Goal: Check status

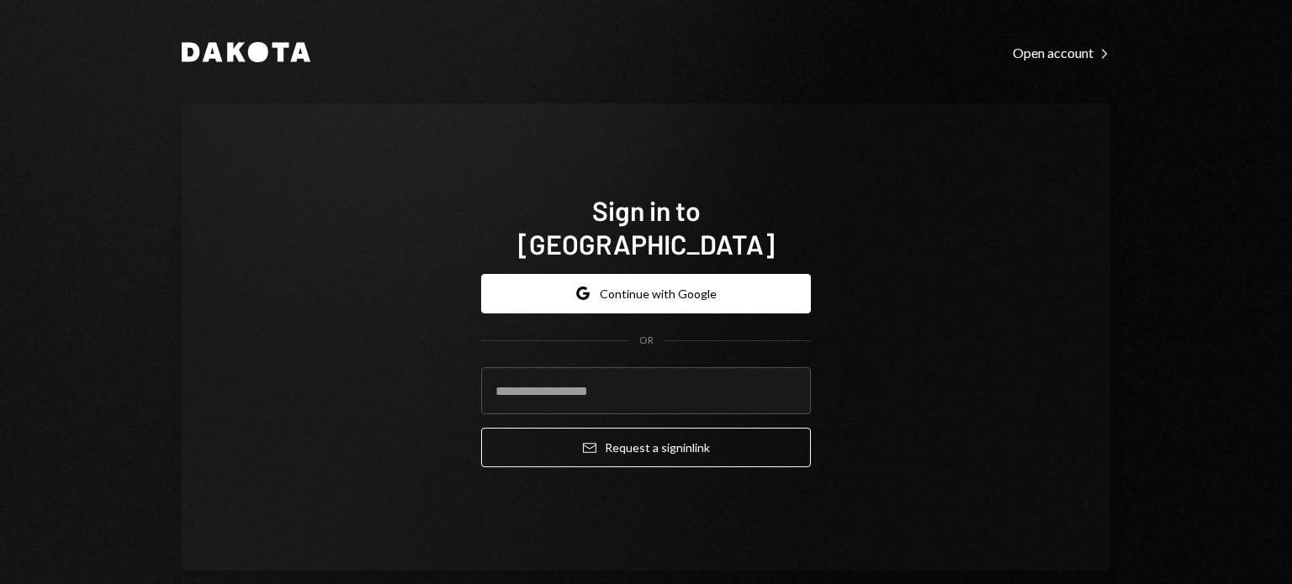
click at [627, 346] on form "Google Continue with Google OR Email Request a sign in link" at bounding box center [646, 371] width 330 height 194
click at [581, 376] on input "email" at bounding box center [646, 391] width 330 height 47
type input "**********"
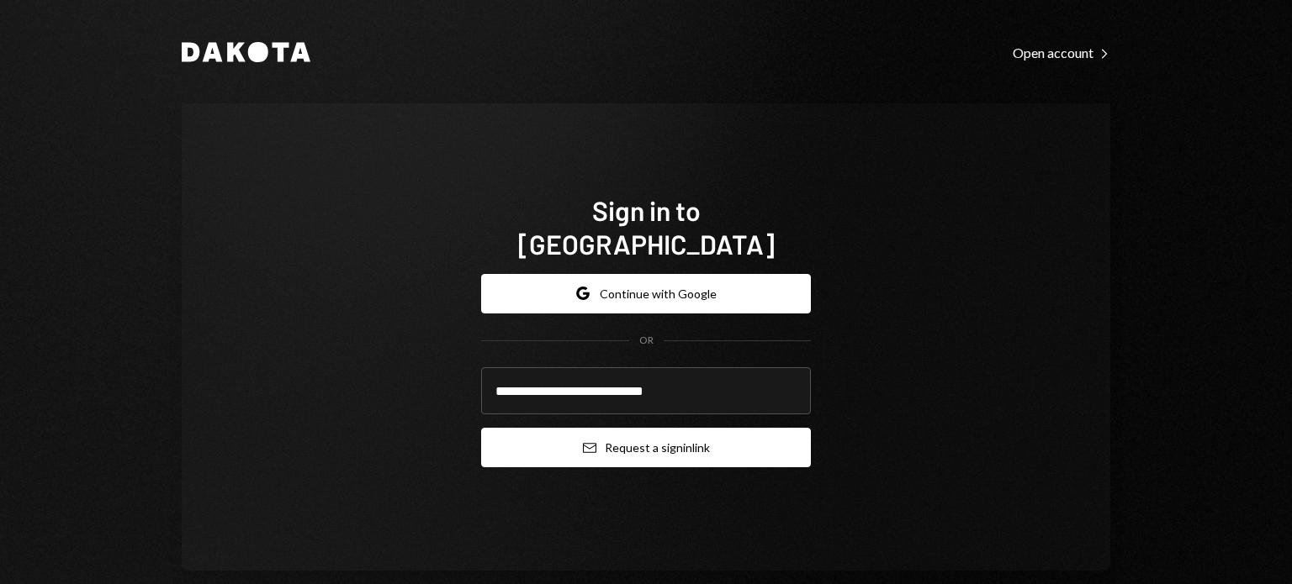
click at [532, 430] on button "Email Request a sign in link" at bounding box center [646, 448] width 330 height 40
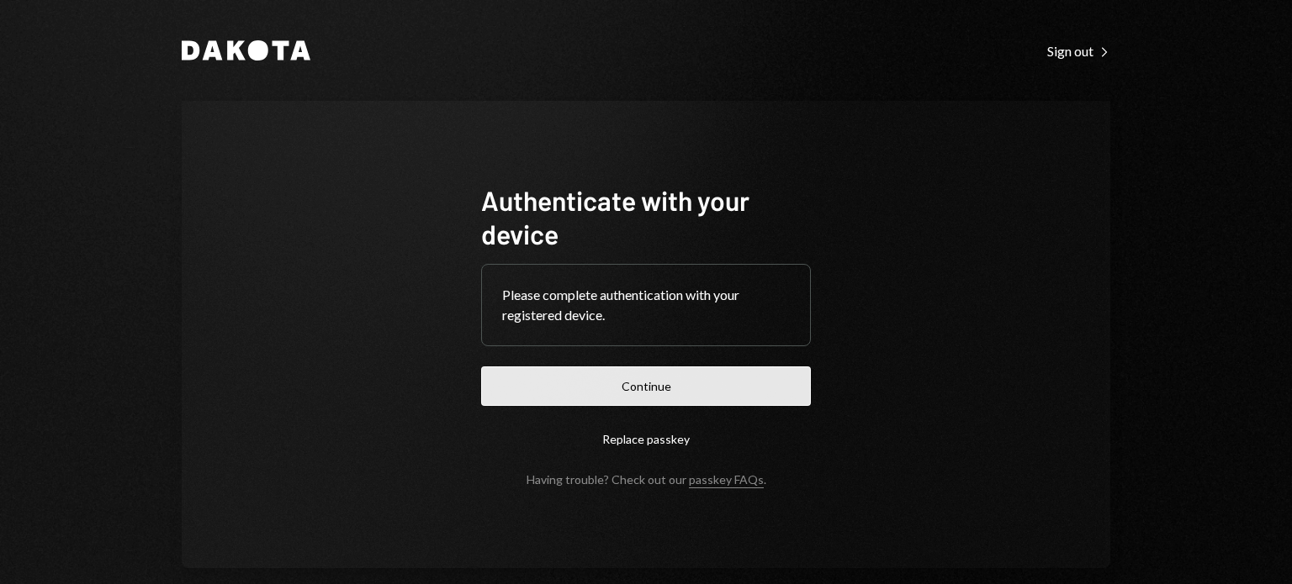
click at [643, 388] on button "Continue" at bounding box center [646, 387] width 330 height 40
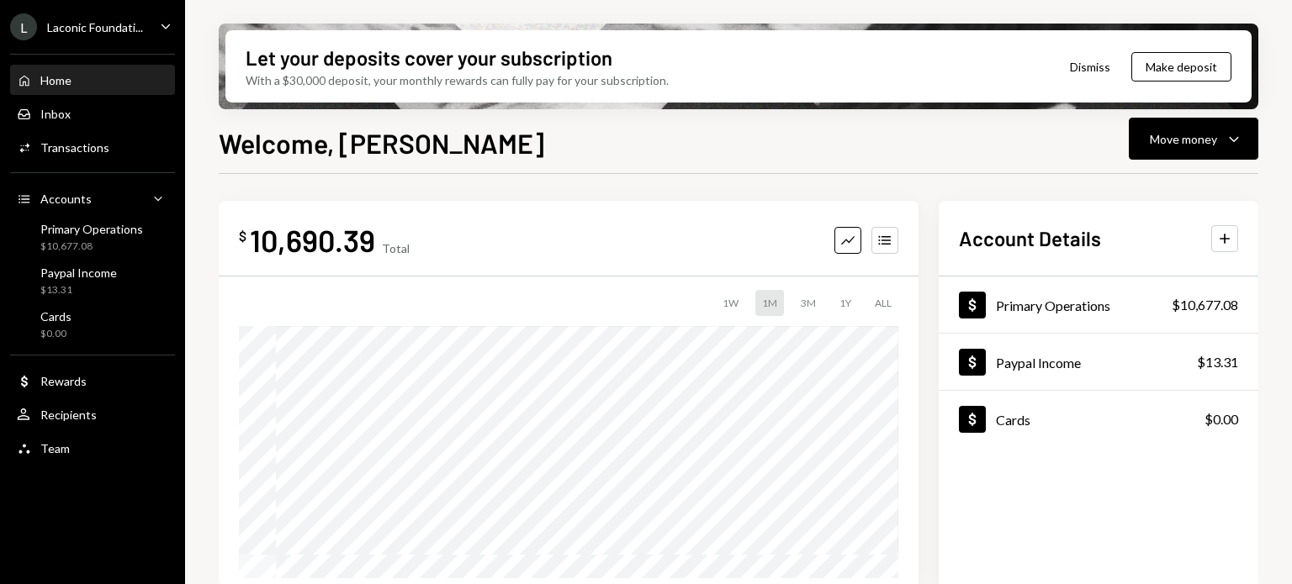
click at [67, 163] on div "Home Home Inbox Inbox Activities Transactions Accounts Accounts Caret Down Prim…" at bounding box center [92, 255] width 185 height 423
click at [59, 138] on div "Activities Transactions" at bounding box center [92, 148] width 151 height 29
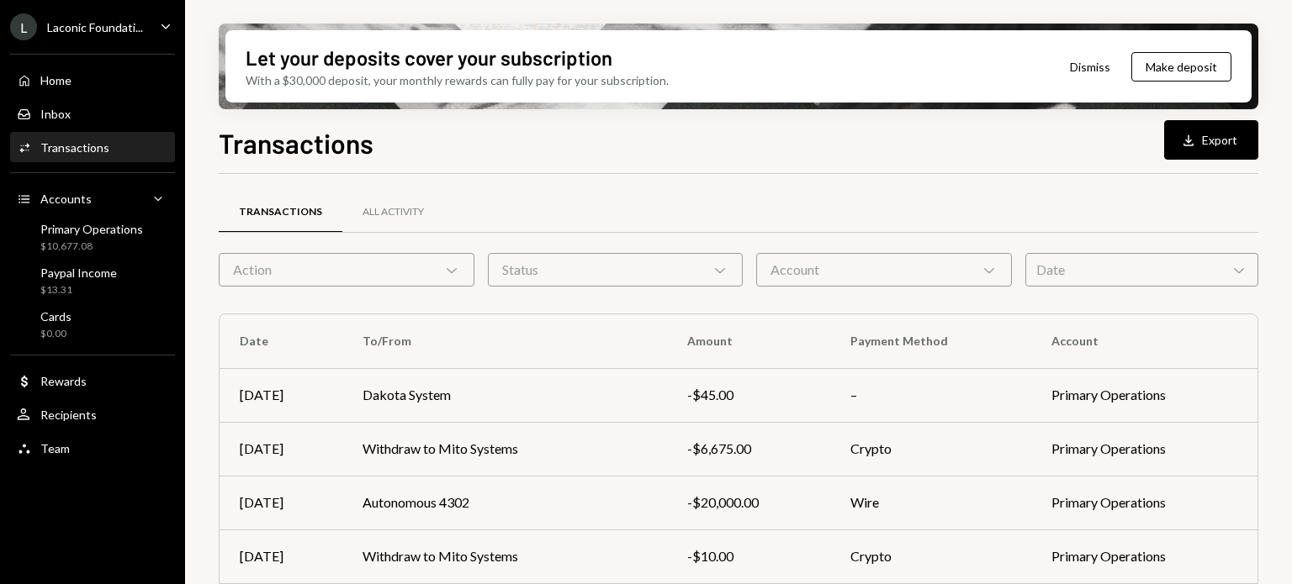
click at [200, 219] on div "Let your deposits cover your subscription With a $30,000 deposit, your monthly …" at bounding box center [738, 292] width 1107 height 584
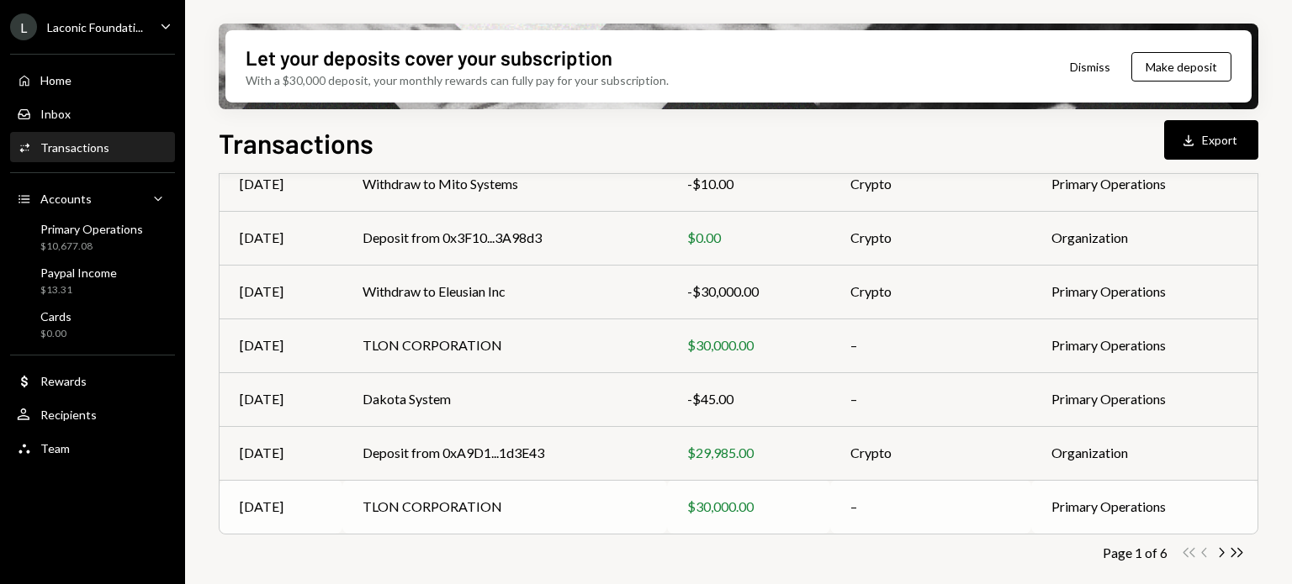
click at [733, 519] on td "$30,000.00" at bounding box center [748, 507] width 163 height 54
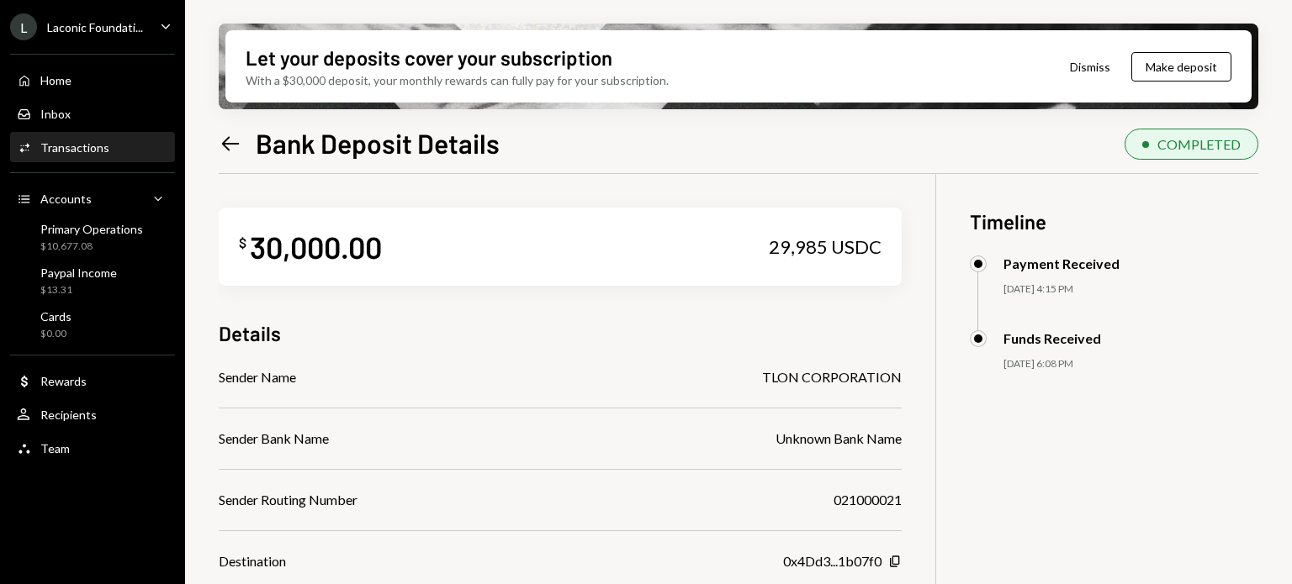
click at [696, 356] on div "$ 30,000.00 29,985 USDC Details Sender Name TLON CORPORATION Sender Bank Name U…" at bounding box center [560, 495] width 683 height 643
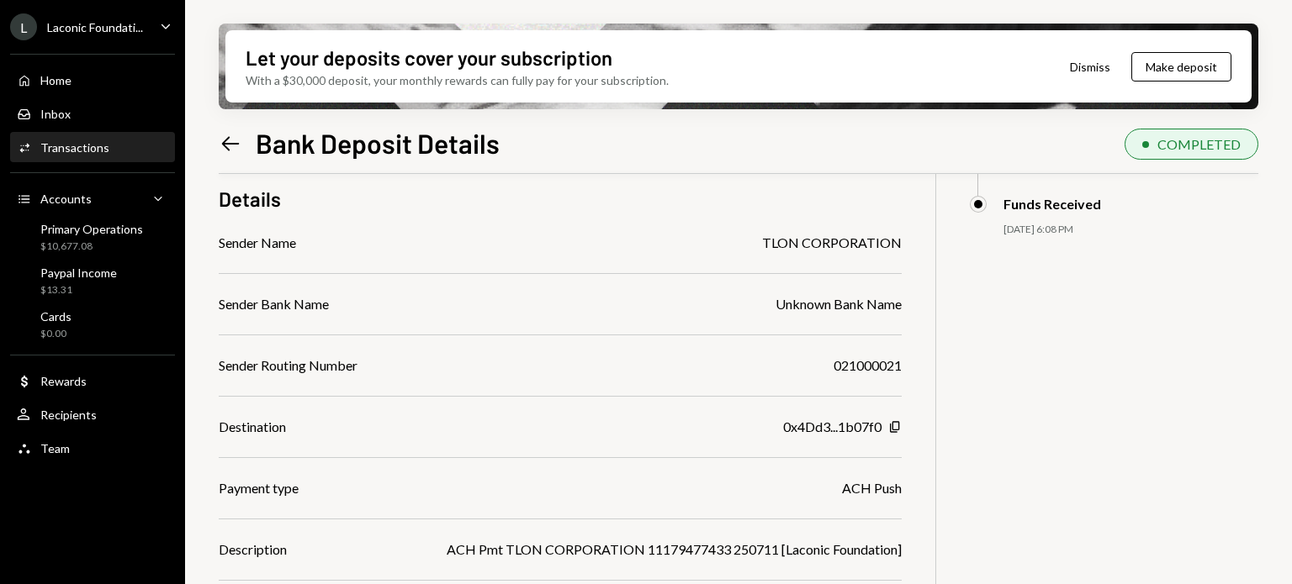
scroll to position [193, 0]
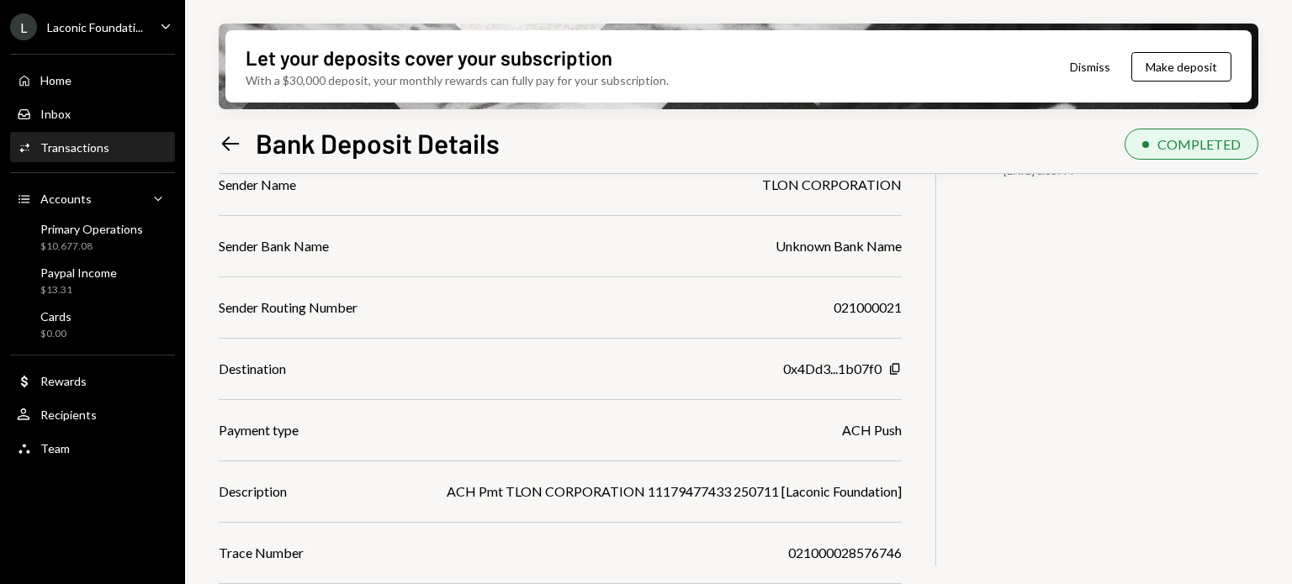
click at [225, 135] on icon "Left Arrow" at bounding box center [231, 144] width 24 height 24
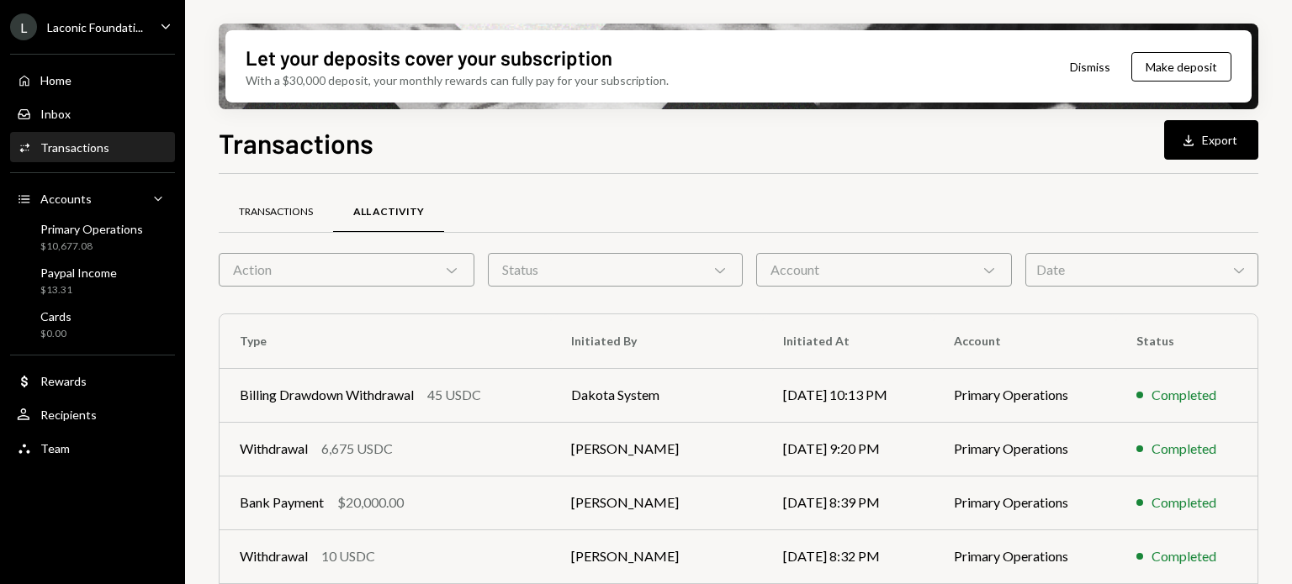
click at [262, 211] on div "Transactions" at bounding box center [276, 212] width 74 height 14
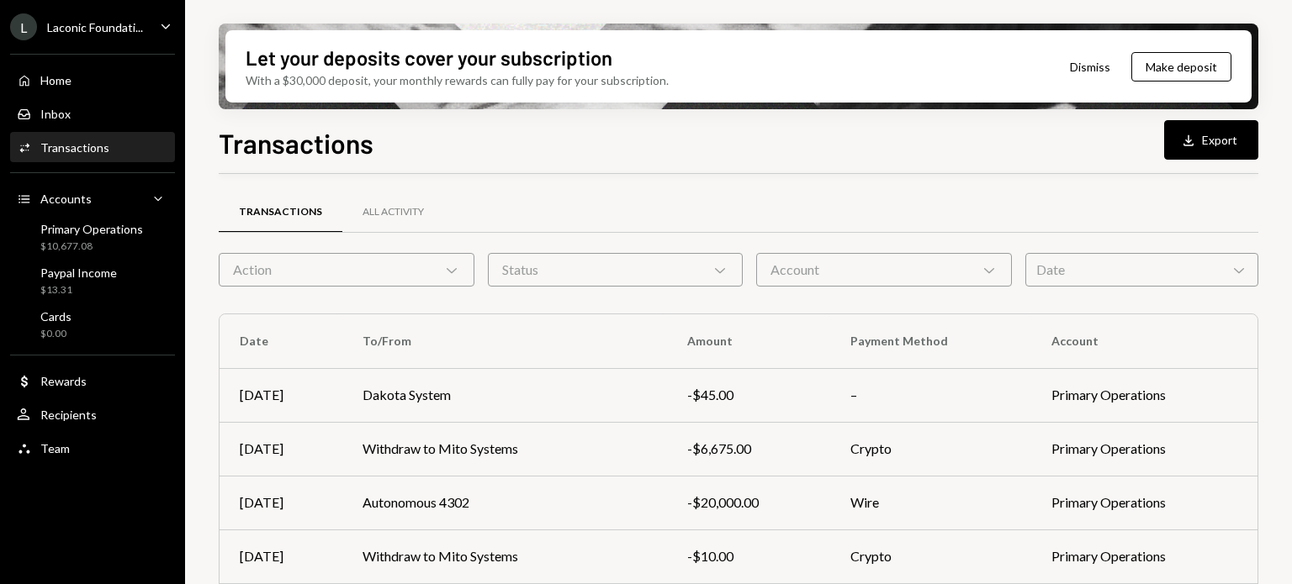
scroll to position [373, 0]
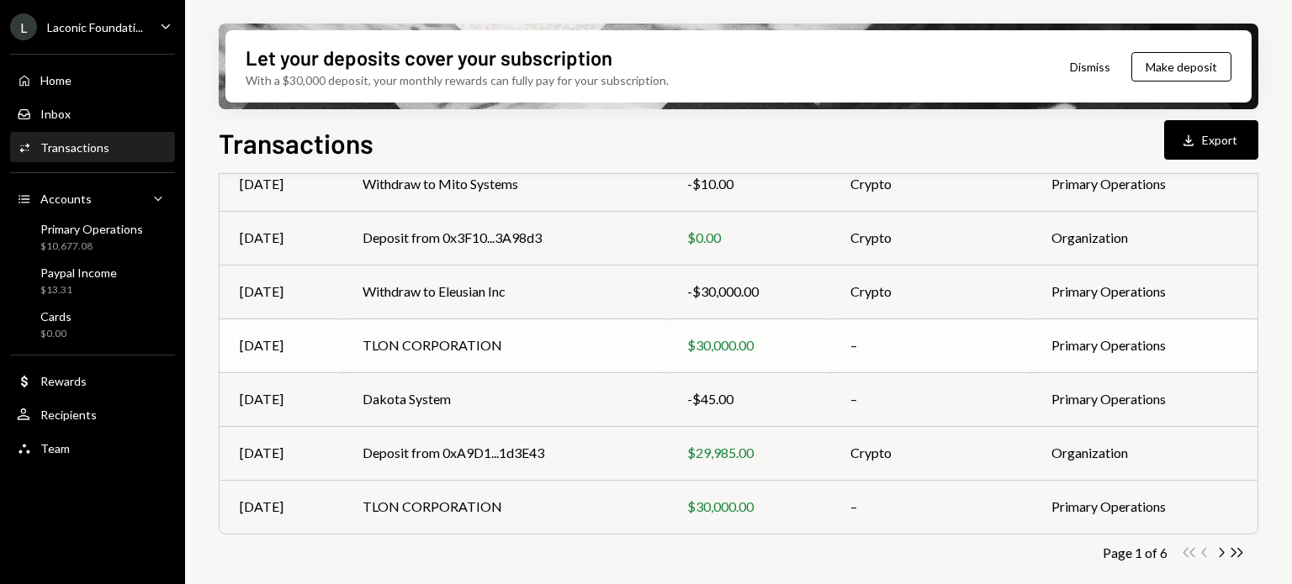
click at [737, 355] on div "$30,000.00" at bounding box center [748, 346] width 123 height 20
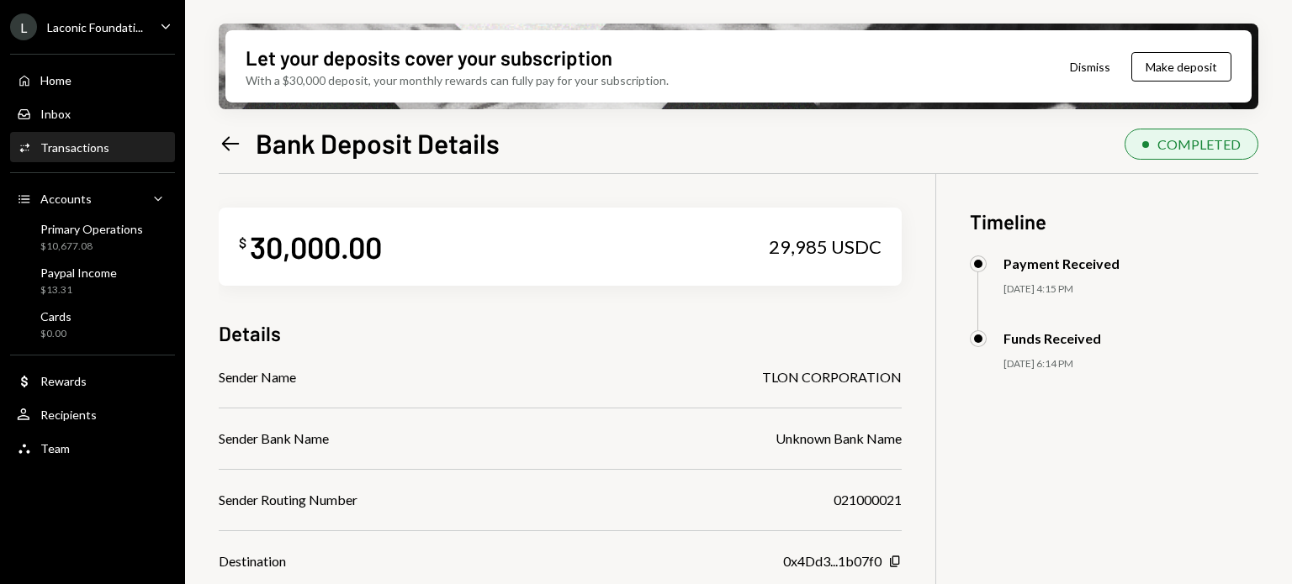
click at [737, 355] on div "$ 30,000.00 29,985 USDC Details Sender Name TLON CORPORATION Sender Bank Name U…" at bounding box center [560, 495] width 683 height 643
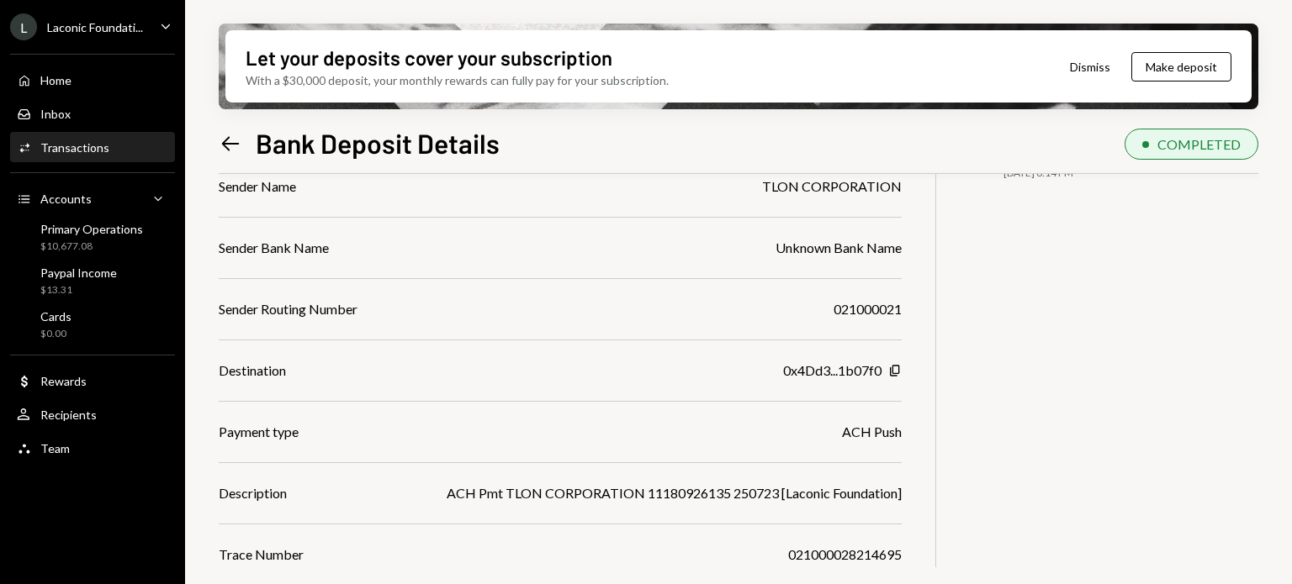
scroll to position [193, 0]
